Goal: Information Seeking & Learning: Learn about a topic

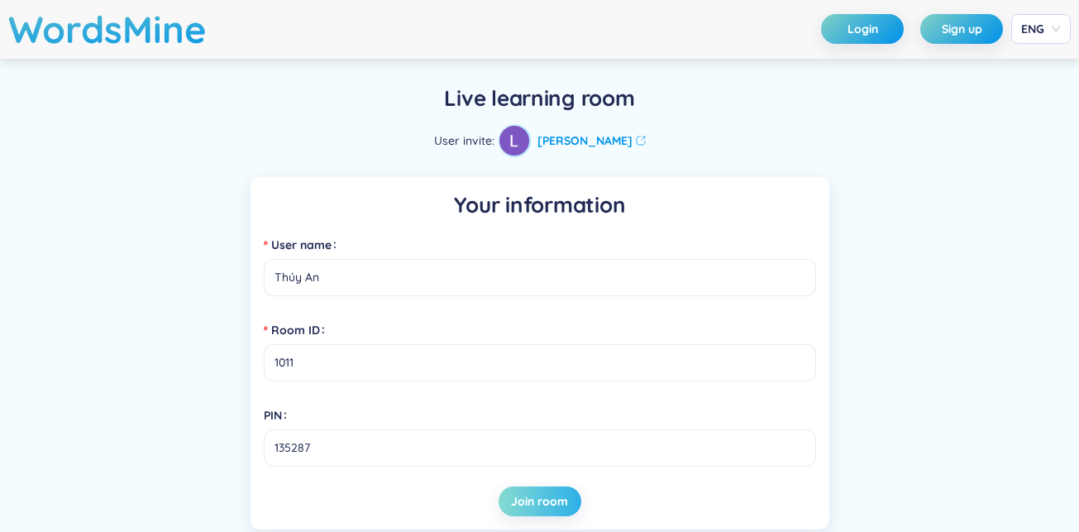
type input "Thúy An"
click at [532, 496] on span "Join room" at bounding box center [539, 501] width 57 height 17
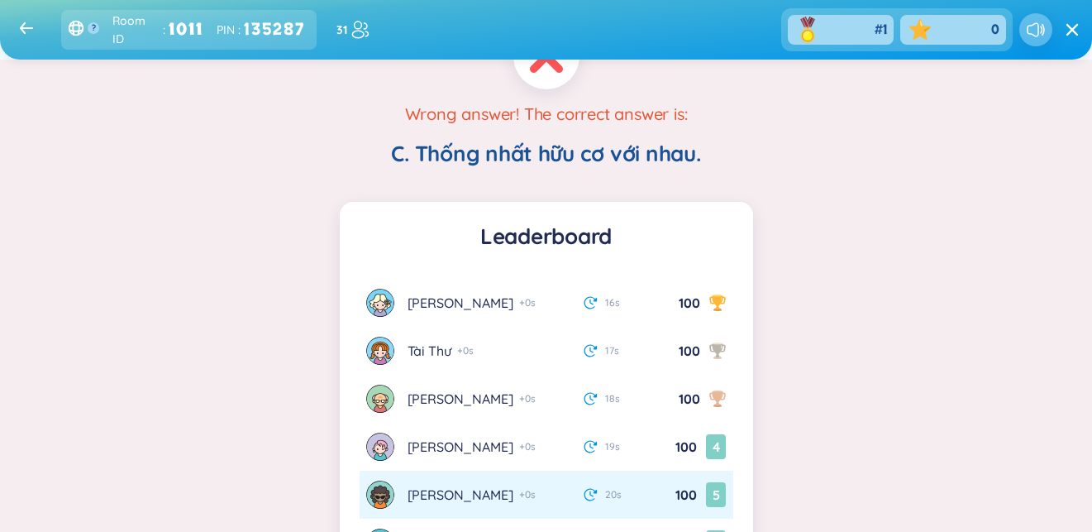
scroll to position [129, 0]
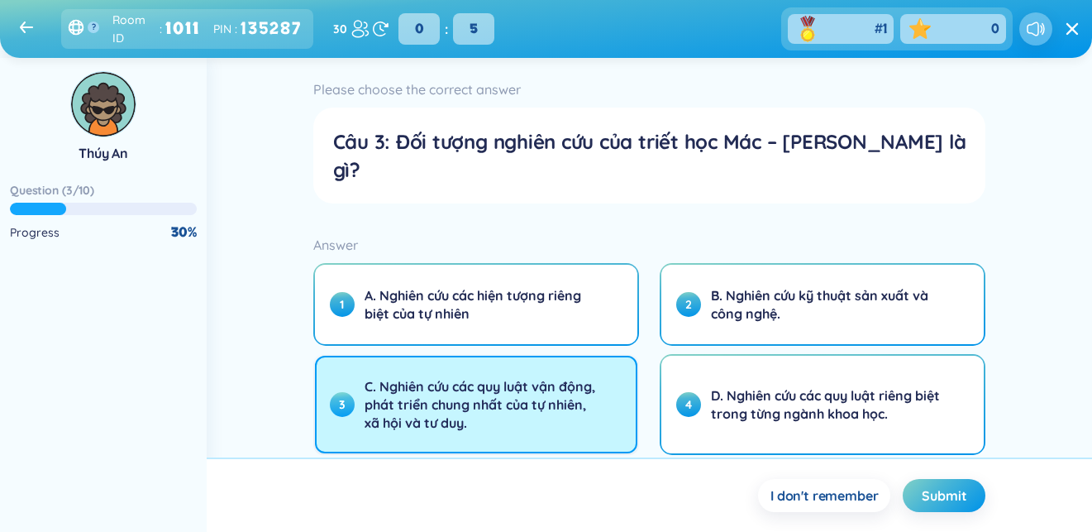
click at [576, 377] on span "C. Nghiên cứu các quy luật vận động, phát triển chung nhất của tự nhiên, xã hội…" at bounding box center [482, 404] width 235 height 55
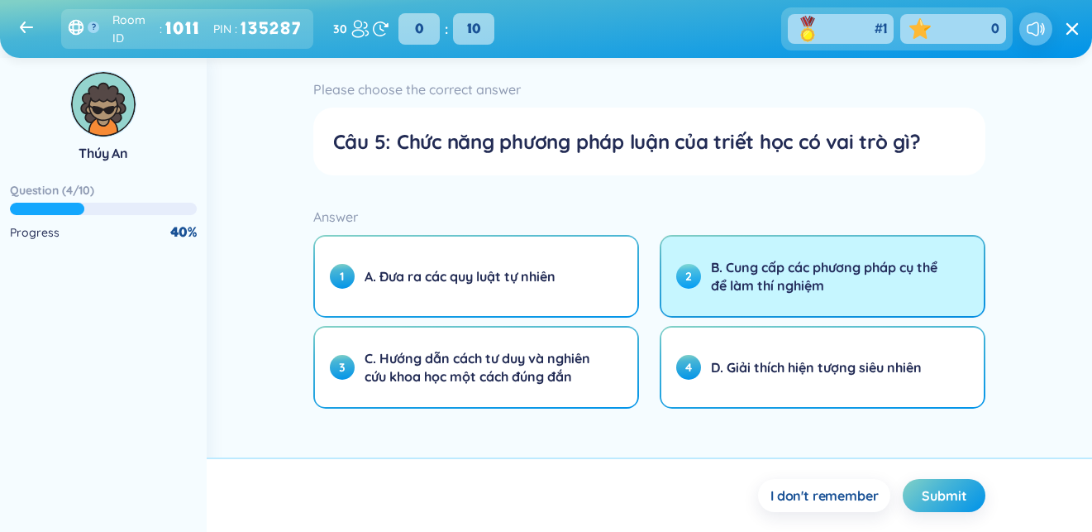
scroll to position [5, 0]
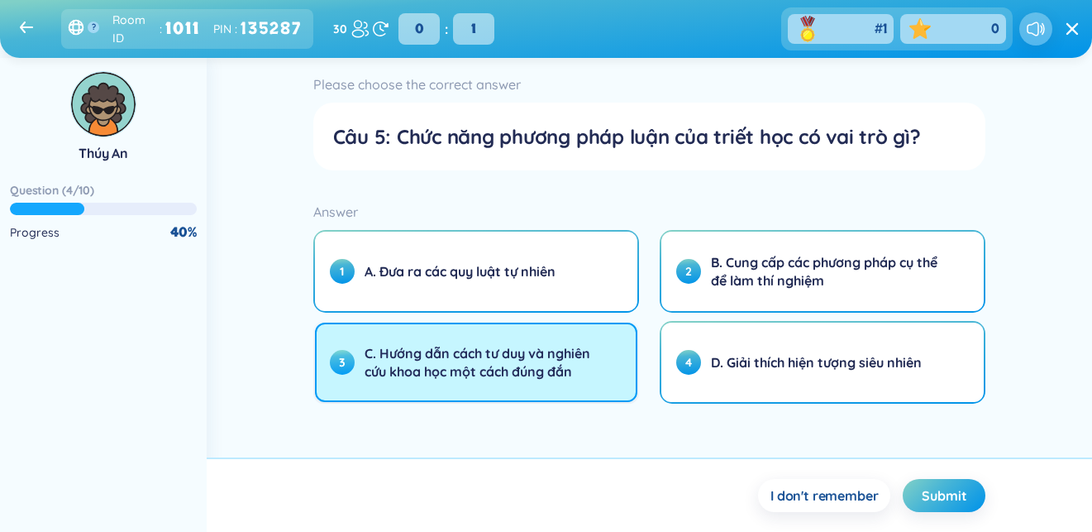
click at [570, 368] on span "C. Hướng dẫn cách tư duy và nghiên cứu khoa học một cách đúng đắn" at bounding box center [482, 362] width 235 height 36
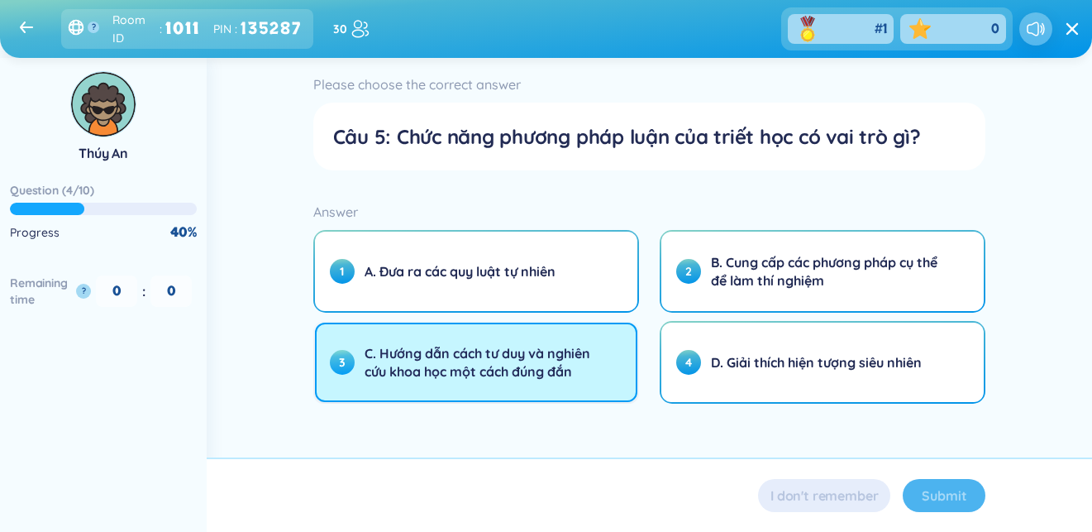
scroll to position [0, 0]
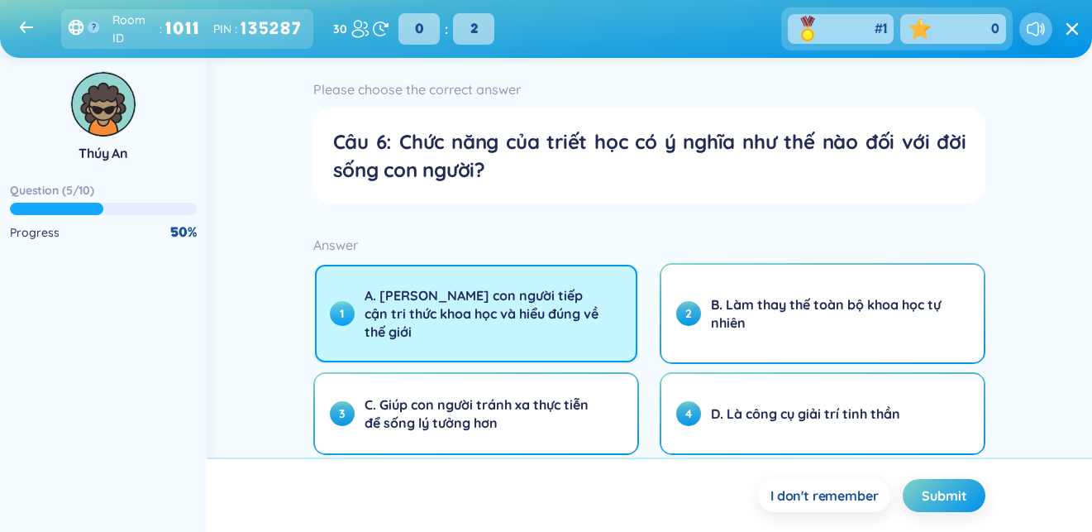
click at [530, 314] on span "A. [PERSON_NAME] con người tiếp cận tri thức khoa học và hiểu đúng về thế giới" at bounding box center [482, 313] width 235 height 55
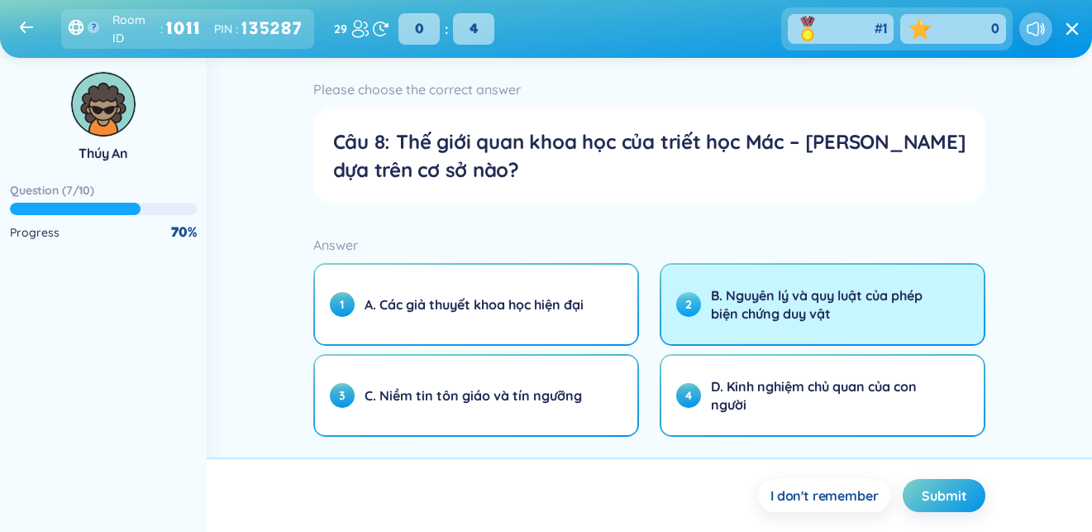
click at [819, 298] on span "B. Nguyên lý và quy luật của phép biện chứng duy vật" at bounding box center [828, 304] width 235 height 36
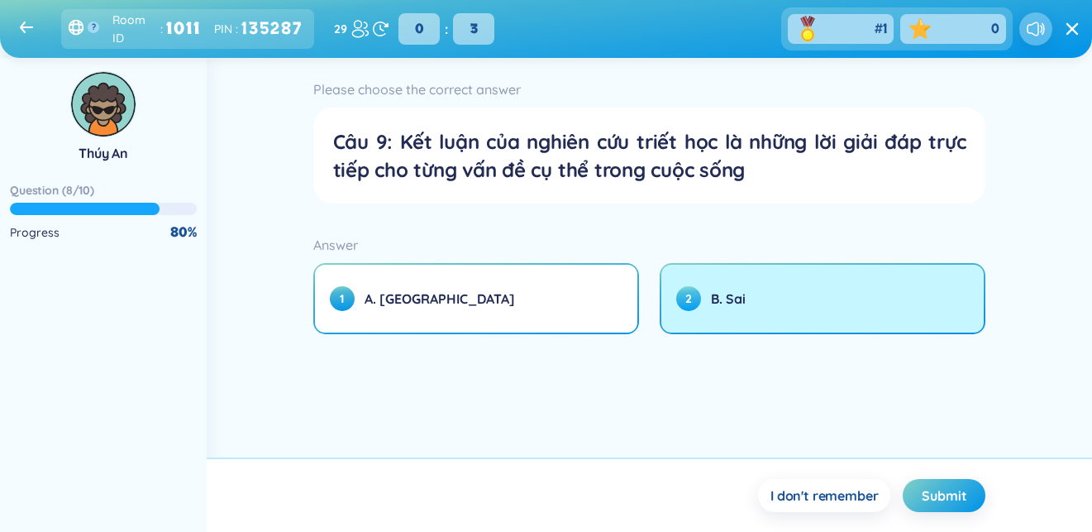
click at [717, 303] on span "B. Sai" at bounding box center [728, 298] width 35 height 18
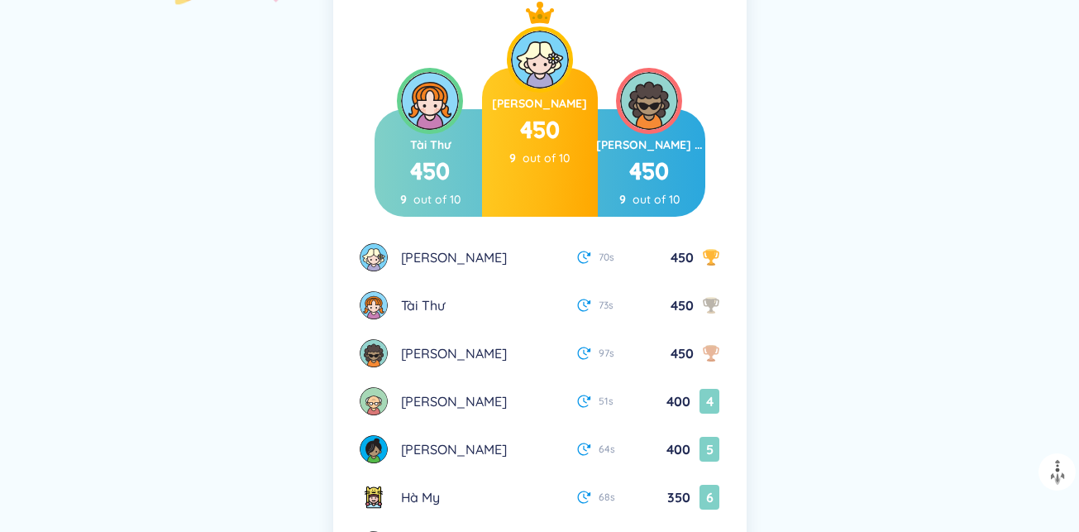
scroll to position [357, 0]
